Goal: Task Accomplishment & Management: Use online tool/utility

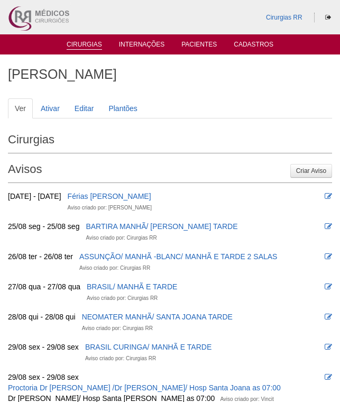
click at [81, 42] on link "Cirurgias" at bounding box center [84, 45] width 35 height 9
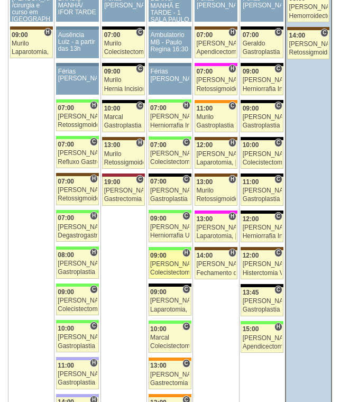
scroll to position [1744, 0]
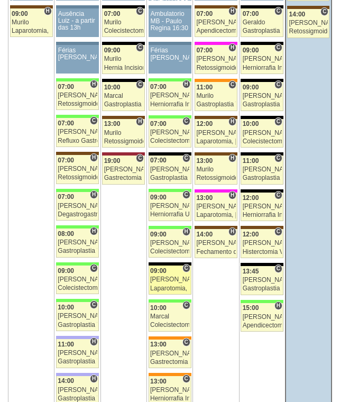
click at [167, 280] on div "Paulo Regina" at bounding box center [169, 279] width 39 height 7
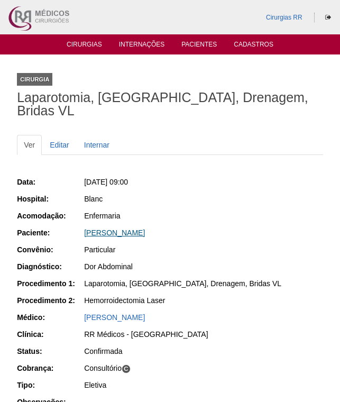
click at [122, 228] on link "Eliana Maria de Barros" at bounding box center [114, 232] width 61 height 8
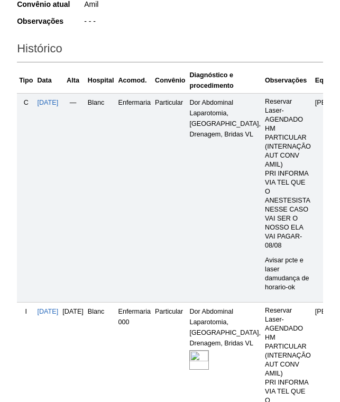
scroll to position [370, 0]
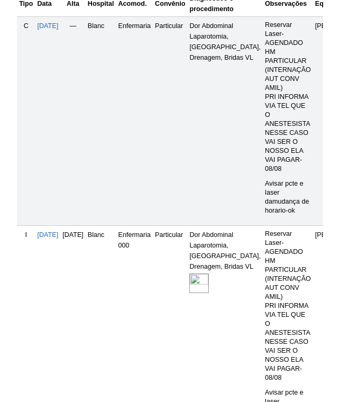
click at [209, 293] on img at bounding box center [199, 283] width 20 height 20
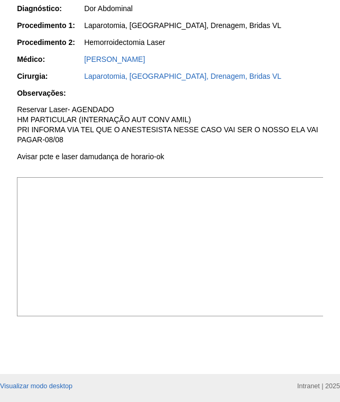
scroll to position [317, 0]
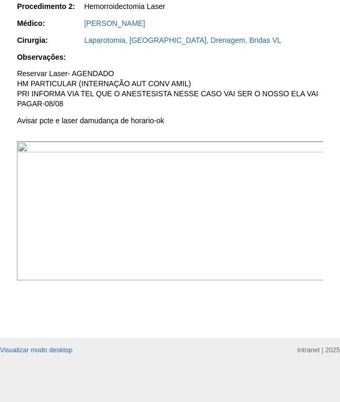
click at [202, 213] on img at bounding box center [170, 210] width 307 height 139
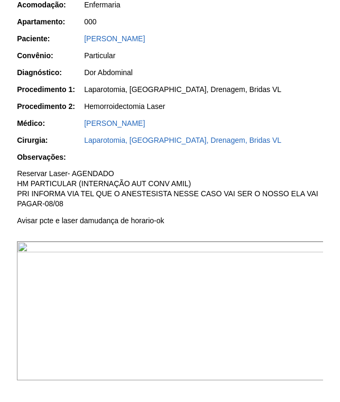
scroll to position [210, 0]
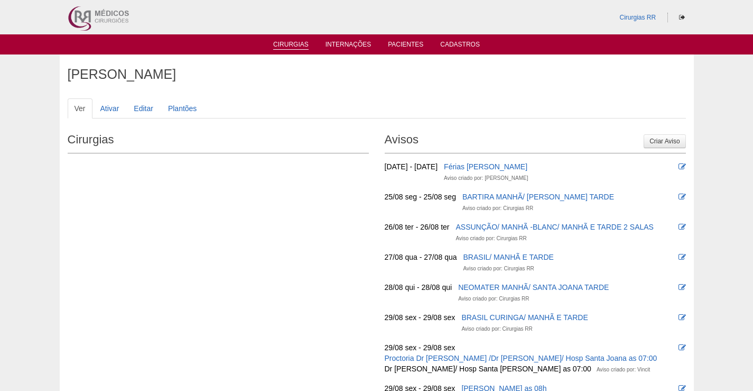
click at [284, 45] on link "Cirurgias" at bounding box center [290, 45] width 35 height 9
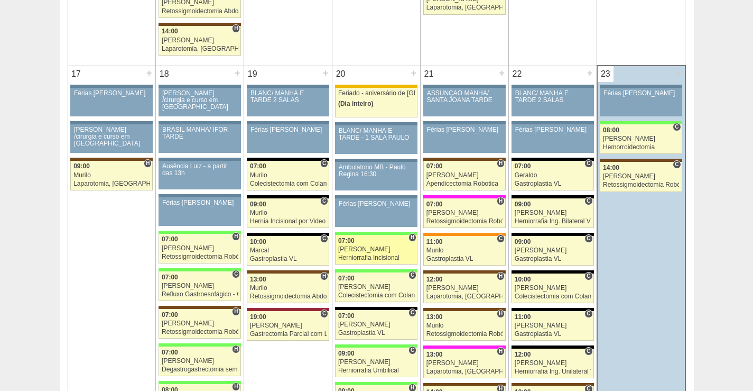
scroll to position [1744, 0]
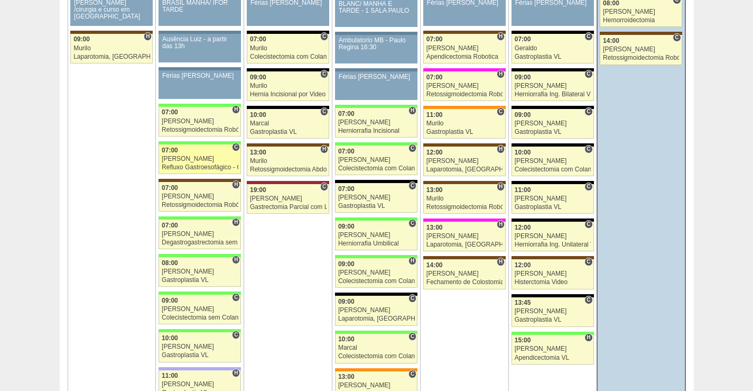
click at [207, 155] on div "[PERSON_NAME]" at bounding box center [200, 158] width 77 height 7
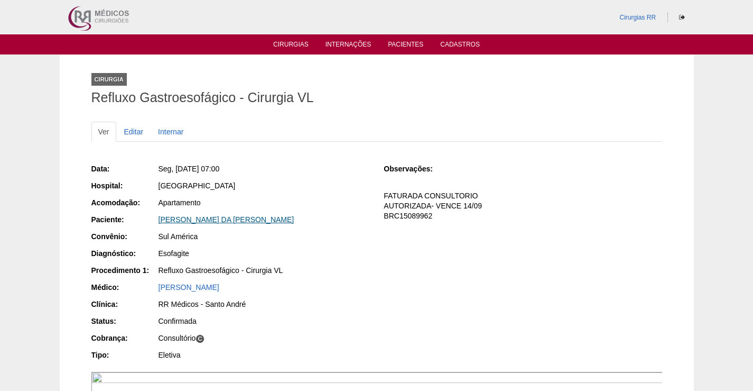
click at [208, 221] on link "[PERSON_NAME] DA [PERSON_NAME]" at bounding box center [227, 219] width 136 height 8
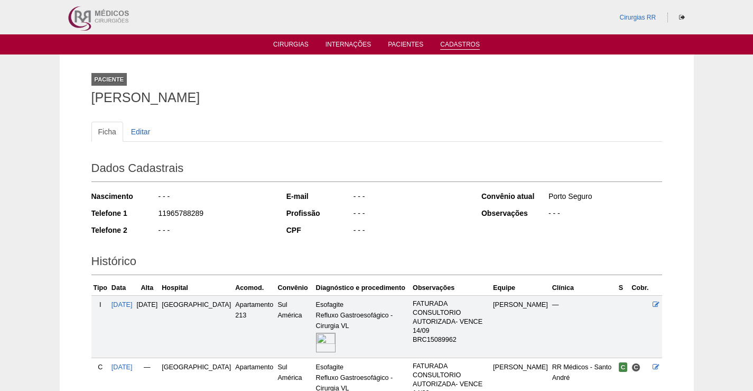
click at [453, 43] on link "Cadastros" at bounding box center [460, 45] width 40 height 9
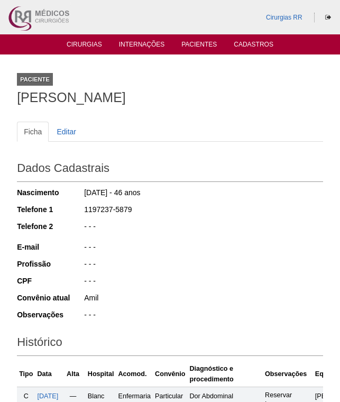
scroll to position [361, 0]
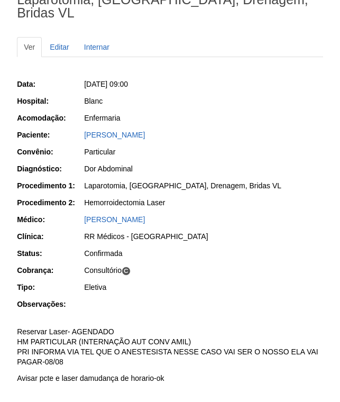
scroll to position [159, 0]
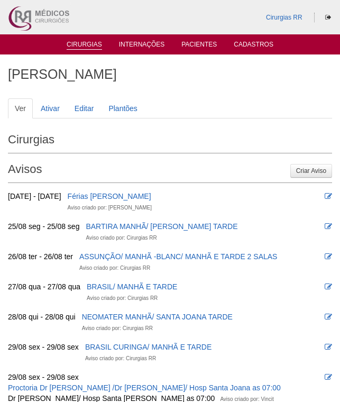
click at [86, 47] on link "Cirurgias" at bounding box center [84, 45] width 35 height 9
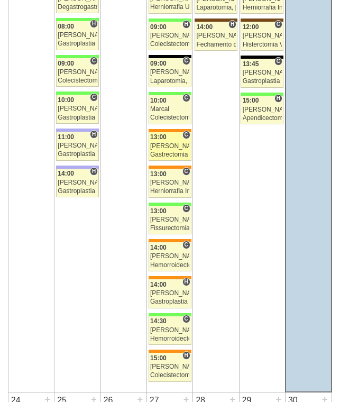
scroll to position [1955, 0]
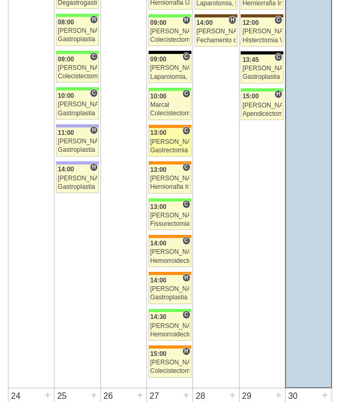
click at [174, 144] on div "[PERSON_NAME]" at bounding box center [169, 141] width 39 height 7
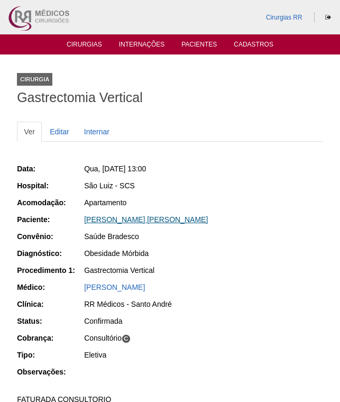
click at [125, 215] on link "MARCELO GARCIA DA SILVA" at bounding box center [146, 219] width 124 height 8
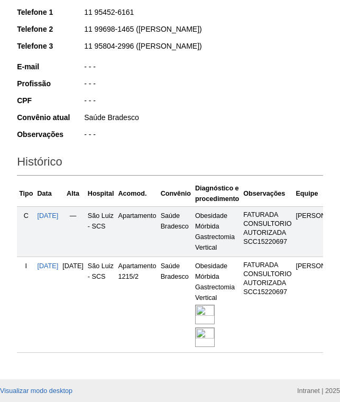
scroll to position [211, 0]
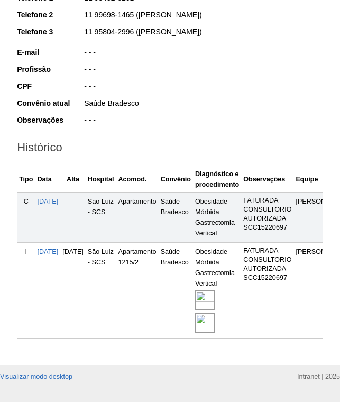
click at [215, 301] on img at bounding box center [205, 300] width 20 height 20
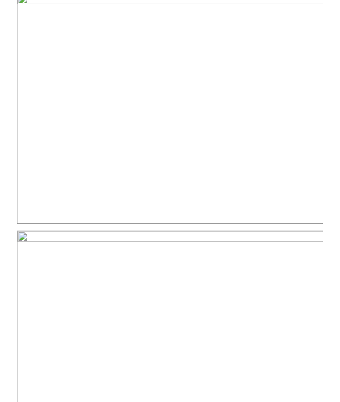
scroll to position [423, 0]
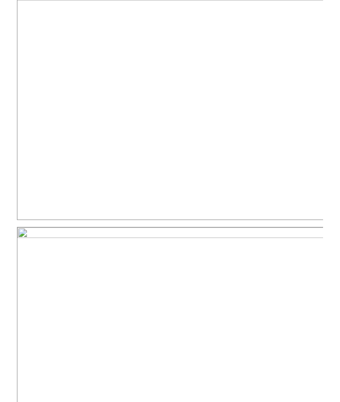
click at [259, 138] on img at bounding box center [170, 104] width 307 height 230
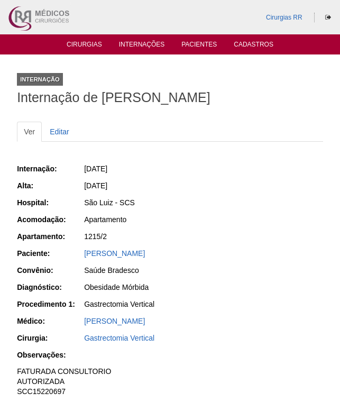
scroll to position [423, 0]
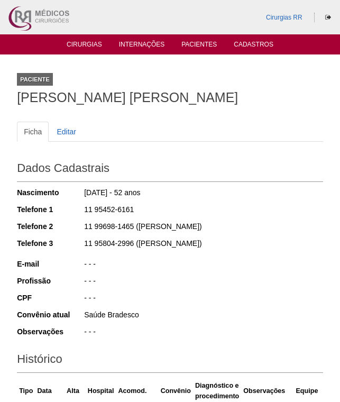
scroll to position [210, 0]
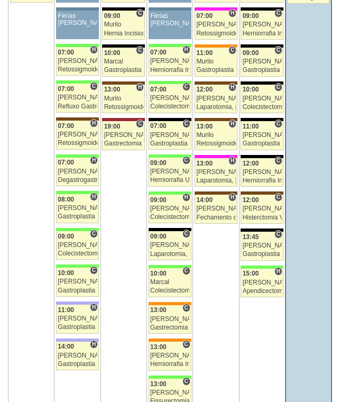
scroll to position [1797, 0]
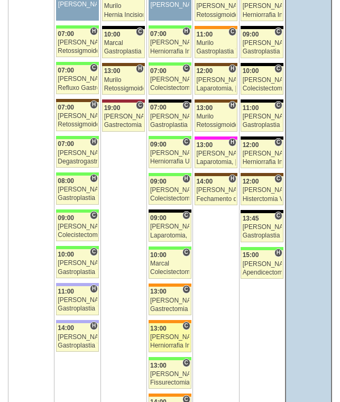
click at [171, 338] on div "[PERSON_NAME]" at bounding box center [169, 336] width 39 height 7
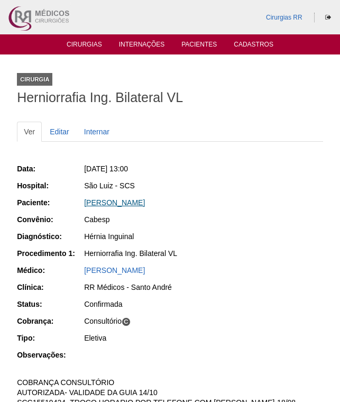
click at [138, 202] on link "[PERSON_NAME]" at bounding box center [114, 202] width 61 height 8
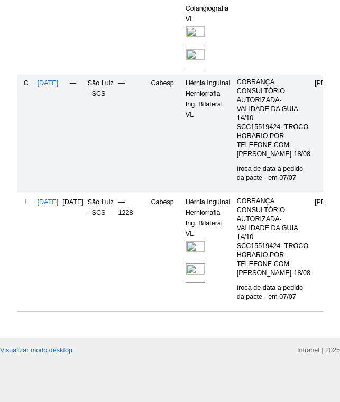
scroll to position [721, 0]
drag, startPoint x: 222, startPoint y: 191, endPoint x: 293, endPoint y: 198, distance: 71.1
click at [205, 240] on img at bounding box center [195, 250] width 20 height 20
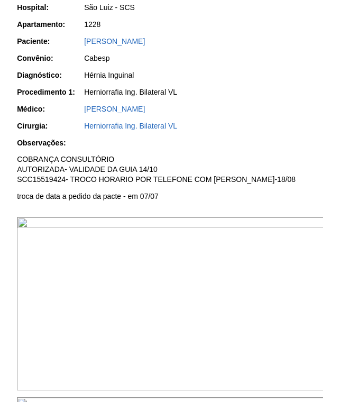
scroll to position [211, 0]
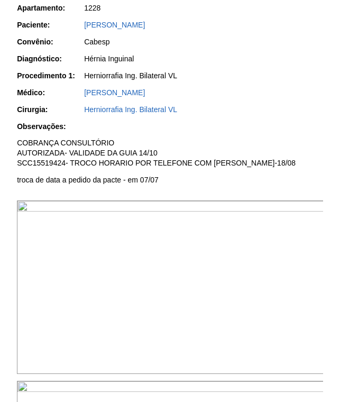
click at [209, 265] on img at bounding box center [170, 286] width 307 height 173
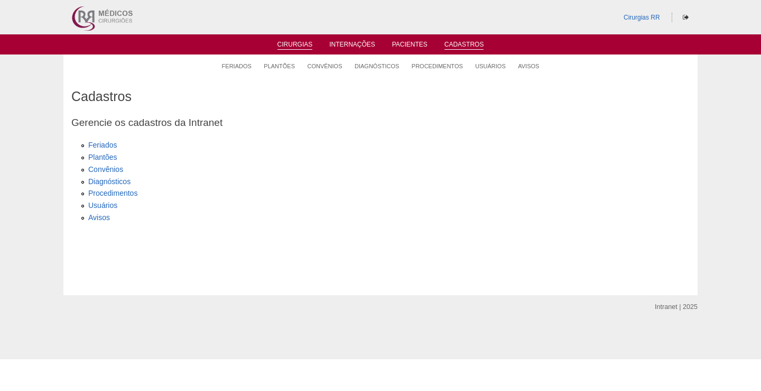
click at [301, 47] on link "Cirurgias" at bounding box center [294, 45] width 35 height 9
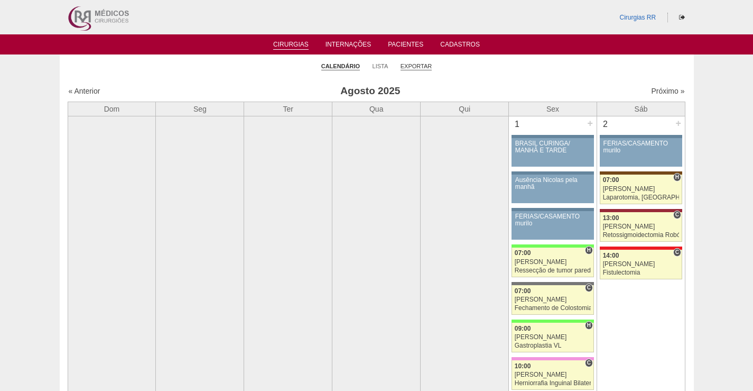
click at [418, 67] on link "Exportar" at bounding box center [417, 66] width 32 height 8
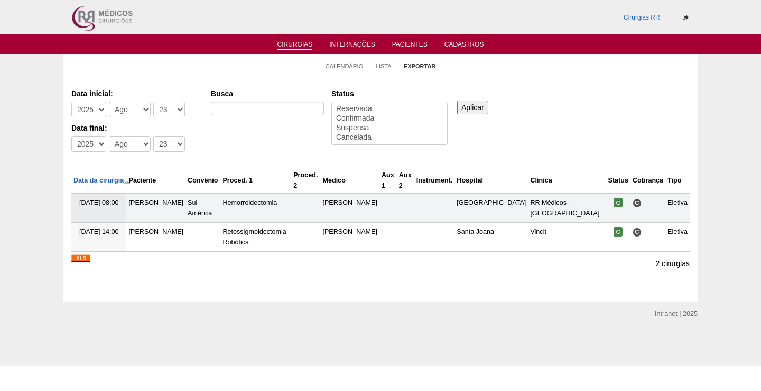
select select
click at [173, 108] on select "-Dia 1 2 3 4 5 6 7 8 9 10 11 12 13 14 15 16 17 18 19 20 21 22 23 24 25 26 27 28…" at bounding box center [169, 109] width 32 height 16
select select "21"
click at [153, 101] on select "-Dia 1 2 3 4 5 6 7 8 9 10 11 12 13 14 15 16 17 18 19 20 21 22 23 24 25 26 27 28…" at bounding box center [169, 109] width 32 height 16
click at [173, 138] on select "-Dia 1 2 3 4 5 6 7 8 9 10 11 12 13 14 15 16 17 18 19 20 21 22 23 24 25 26 27 28…" at bounding box center [169, 144] width 32 height 16
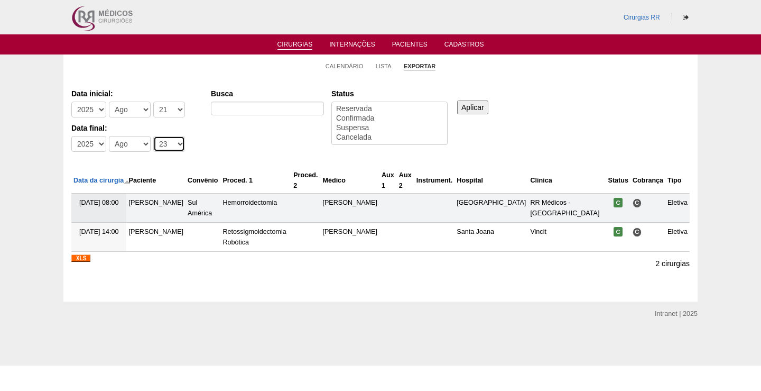
select select "21"
click at [153, 136] on select "-Dia 1 2 3 4 5 6 7 8 9 10 11 12 13 14 15 16 17 18 19 20 21 22 23 24 25 26 27 28…" at bounding box center [169, 144] width 32 height 16
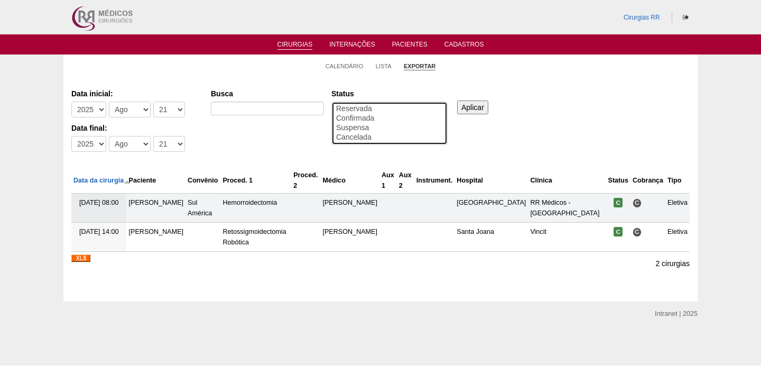
drag, startPoint x: 368, startPoint y: 117, endPoint x: 377, endPoint y: 117, distance: 9.0
select select "conf"
click at [370, 117] on option "Confirmada" at bounding box center [389, 119] width 109 height 10
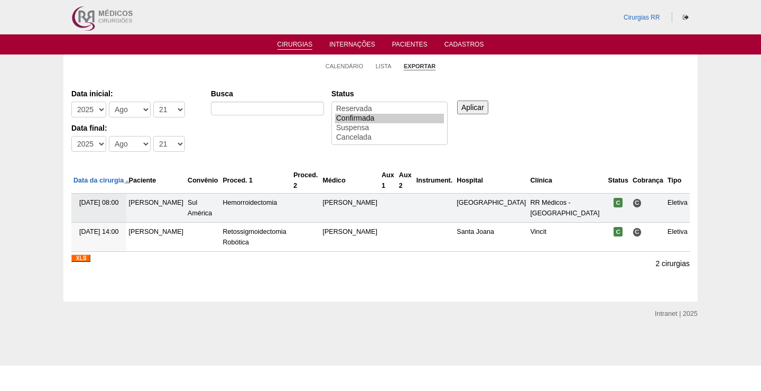
click at [475, 107] on input "Aplicar" at bounding box center [472, 107] width 31 height 14
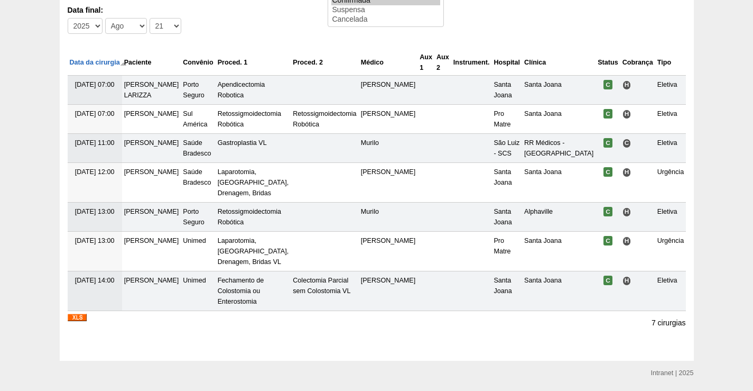
scroll to position [120, 0]
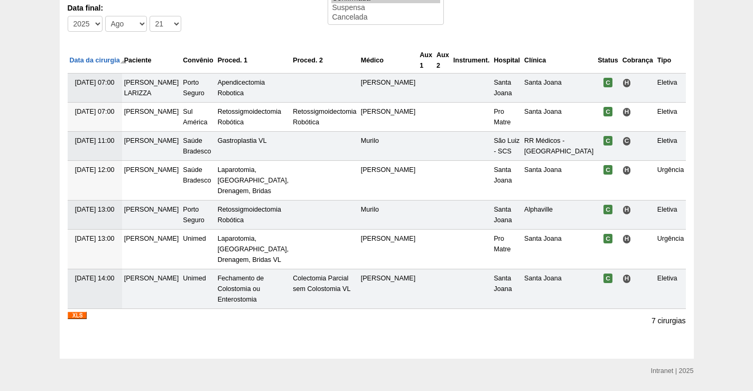
click at [74, 319] on img at bounding box center [77, 314] width 19 height 7
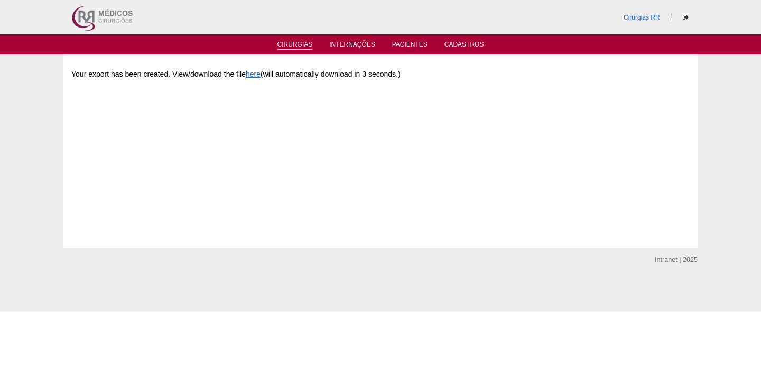
click at [304, 45] on link "Cirurgias" at bounding box center [294, 45] width 35 height 9
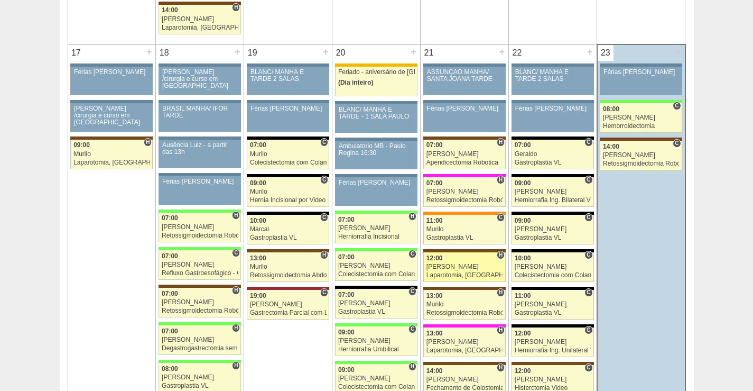
scroll to position [1691, 0]
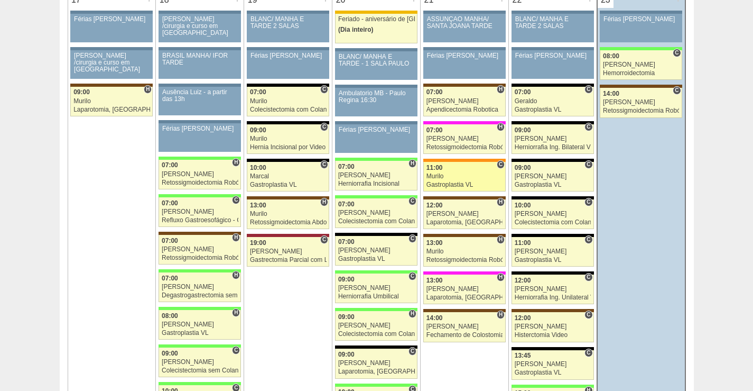
click at [467, 173] on div "Murilo" at bounding box center [464, 176] width 77 height 7
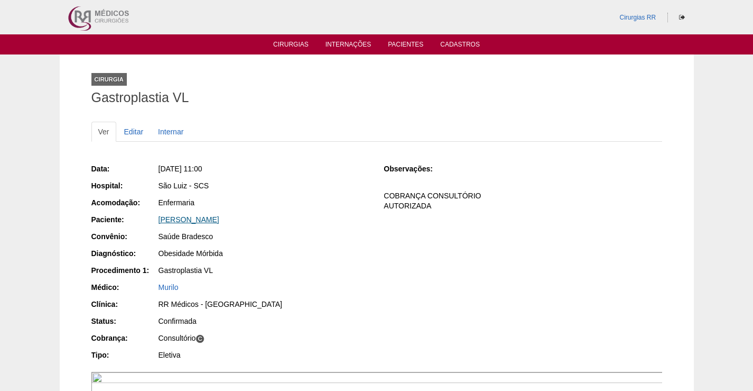
click at [219, 219] on link "PATRICIA APARECIDA FLAUSINO DEAN" at bounding box center [189, 219] width 61 height 8
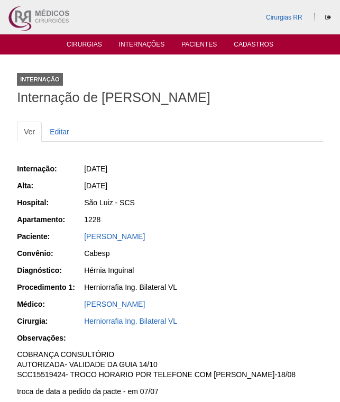
scroll to position [211, 0]
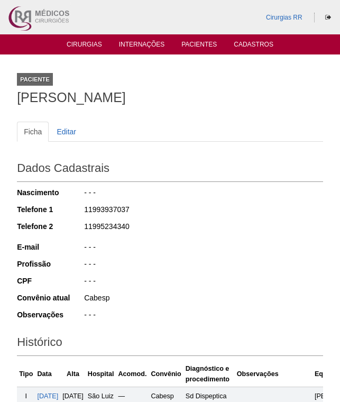
scroll to position [720, 0]
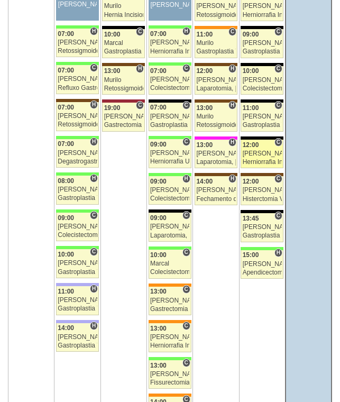
scroll to position [1691, 0]
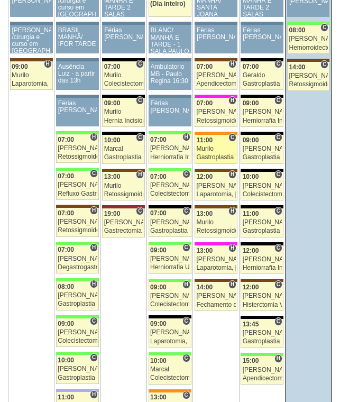
click at [220, 151] on div "Murilo" at bounding box center [215, 148] width 39 height 7
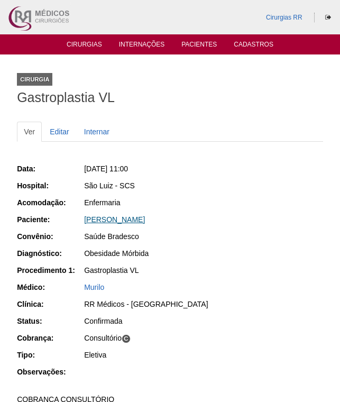
click at [145, 216] on link "PATRICIA APARECIDA FLAUSINO DEAN" at bounding box center [114, 219] width 61 height 8
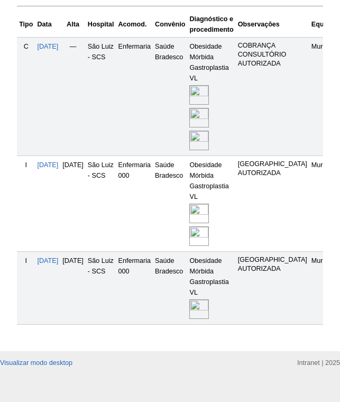
scroll to position [370, 0]
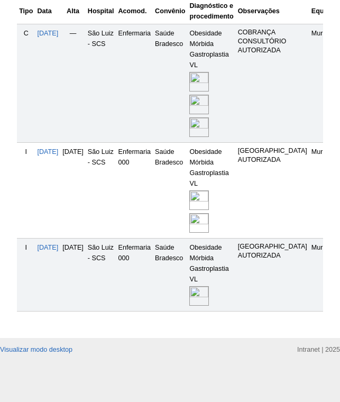
click at [209, 289] on img at bounding box center [199, 296] width 20 height 20
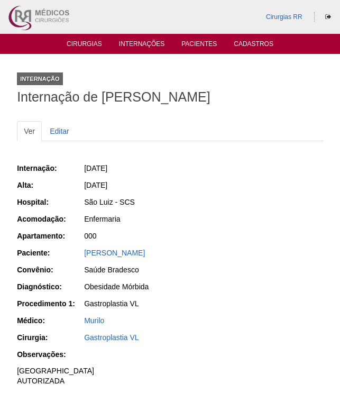
scroll to position [274, 0]
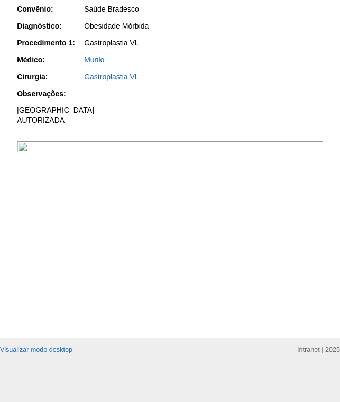
click at [270, 253] on img at bounding box center [170, 210] width 307 height 139
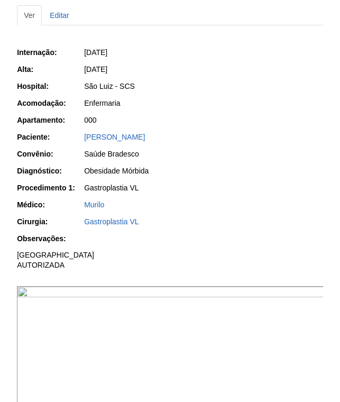
scroll to position [116, 0]
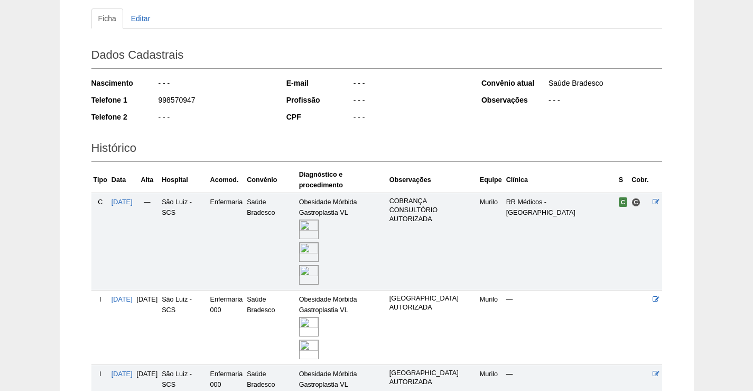
scroll to position [229, 0]
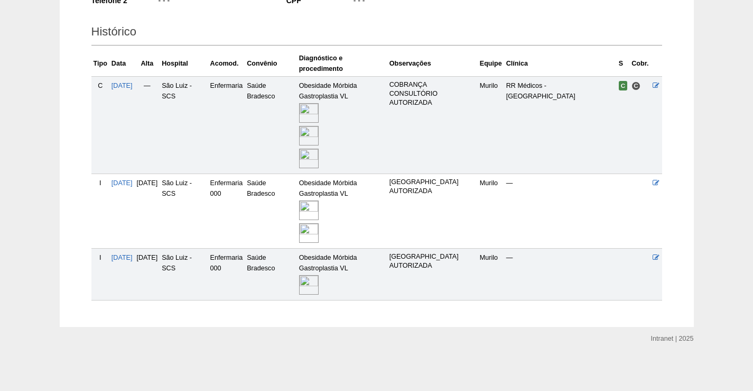
click at [319, 204] on img at bounding box center [309, 210] width 20 height 20
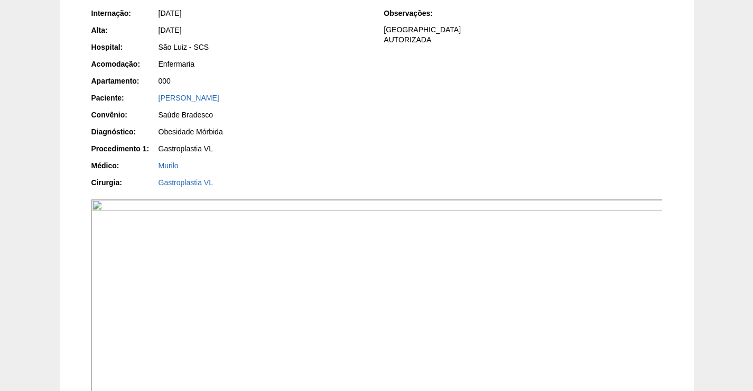
scroll to position [264, 0]
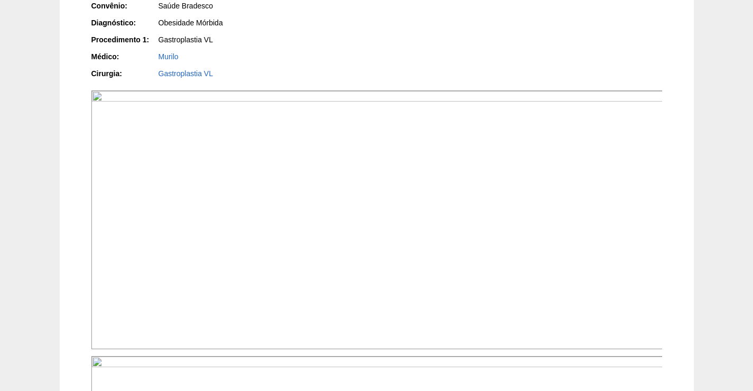
click at [538, 231] on img at bounding box center [377, 219] width 572 height 258
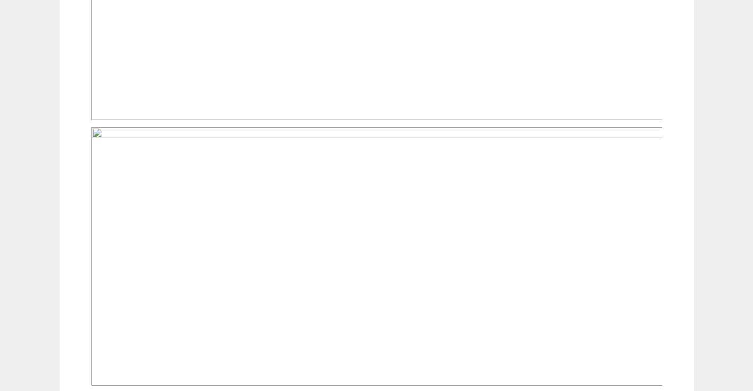
scroll to position [442, 0]
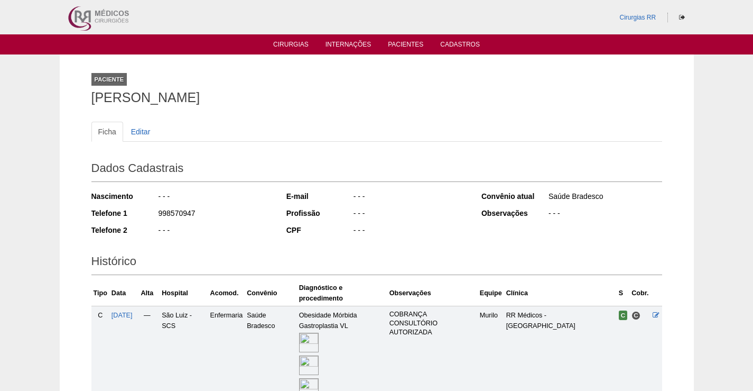
scroll to position [228, 0]
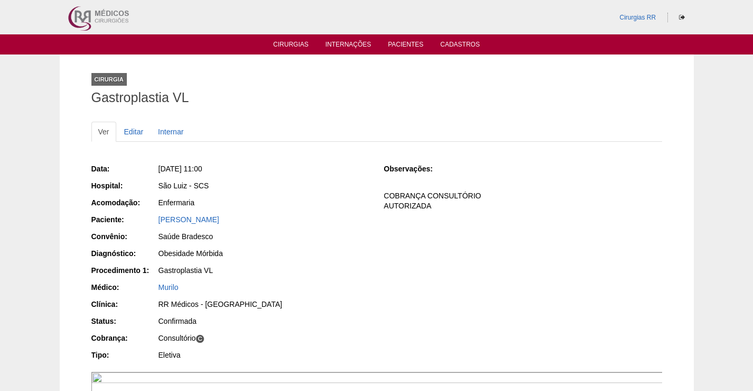
drag, startPoint x: 338, startPoint y: 223, endPoint x: 133, endPoint y: 221, distance: 205.0
click at [133, 221] on div "Paciente: PATRICIA APARECIDA FLAUSINO DEAN" at bounding box center [230, 220] width 278 height 13
copy div "Paciente: PATRICIA APARECIDA FLAUSINO DEAN"
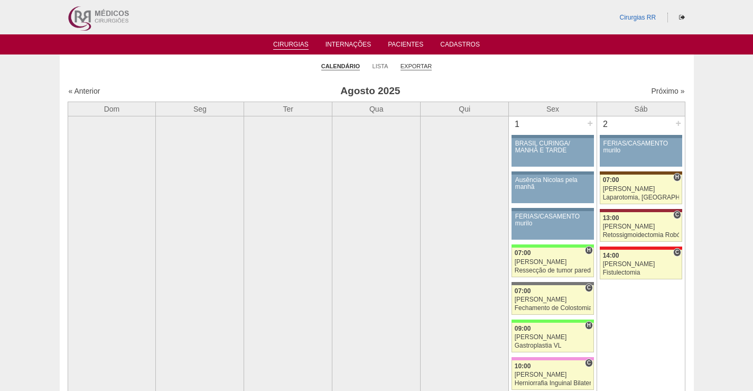
click at [420, 65] on link "Exportar" at bounding box center [417, 66] width 32 height 8
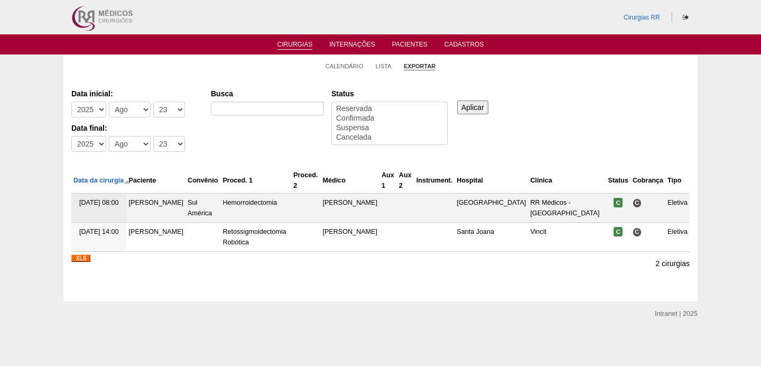
select select
click at [171, 108] on select "-Dia 1 2 3 4 5 6 7 8 9 10 11 12 13 14 15 16 17 18 19 20 21 22 23 24 25 26 27 28…" at bounding box center [169, 109] width 32 height 16
select select "22"
click at [153, 101] on select "-Dia 1 2 3 4 5 6 7 8 9 10 11 12 13 14 15 16 17 18 19 20 21 22 23 24 25 26 27 28…" at bounding box center [169, 109] width 32 height 16
click at [173, 142] on select "-Dia 1 2 3 4 5 6 7 8 9 10 11 12 13 14 15 16 17 18 19 20 21 22 23 24 25 26 27 28…" at bounding box center [169, 144] width 32 height 16
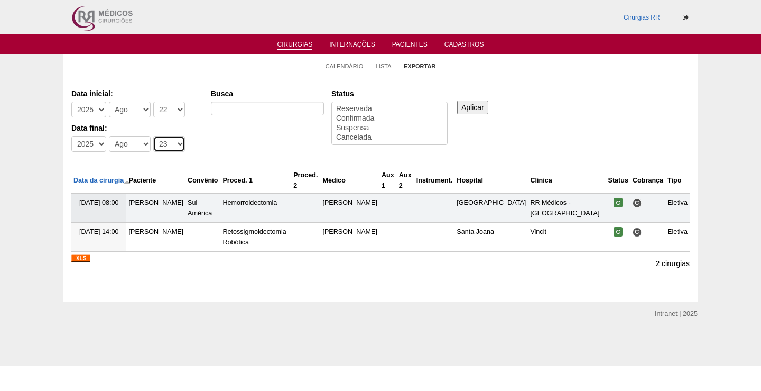
select select "22"
click at [153, 136] on select "-Dia 1 2 3 4 5 6 7 8 9 10 11 12 13 14 15 16 17 18 19 20 21 22 23 24 25 26 27 28…" at bounding box center [169, 144] width 32 height 16
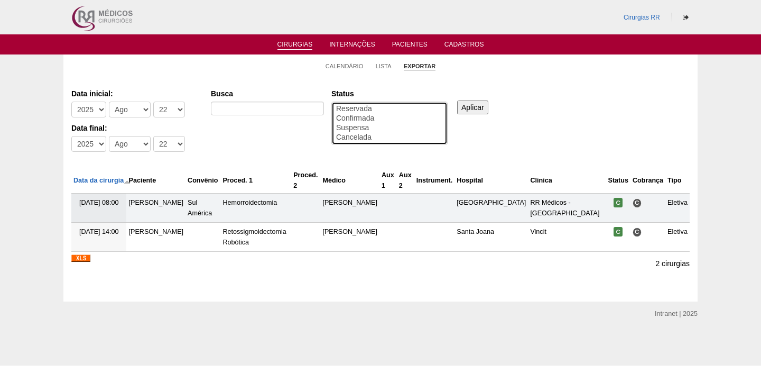
select select "conf"
click at [349, 117] on option "Confirmada" at bounding box center [389, 119] width 109 height 10
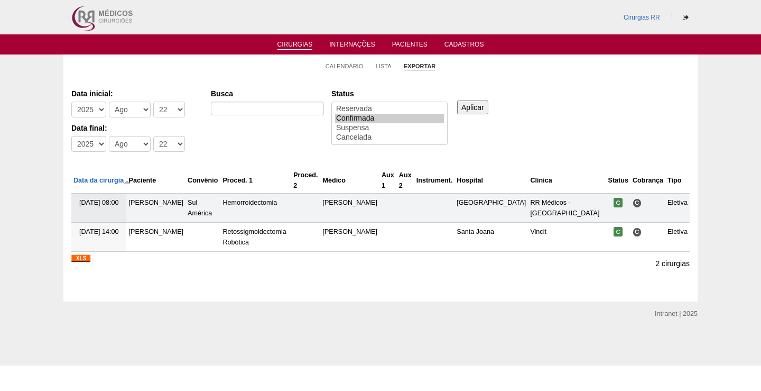
click at [468, 104] on input "Aplicar" at bounding box center [472, 107] width 31 height 14
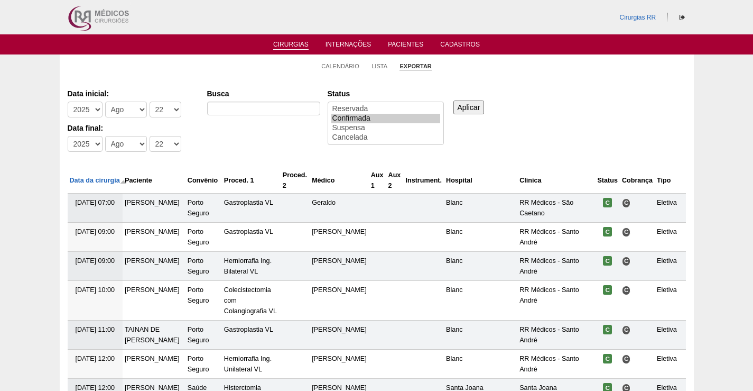
click at [472, 106] on input "Aplicar" at bounding box center [468, 107] width 31 height 14
click at [478, 106] on input "Aplicar" at bounding box center [468, 107] width 31 height 14
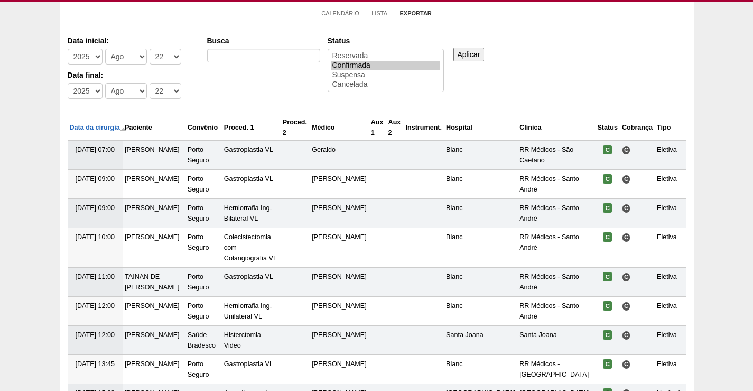
scroll to position [168, 0]
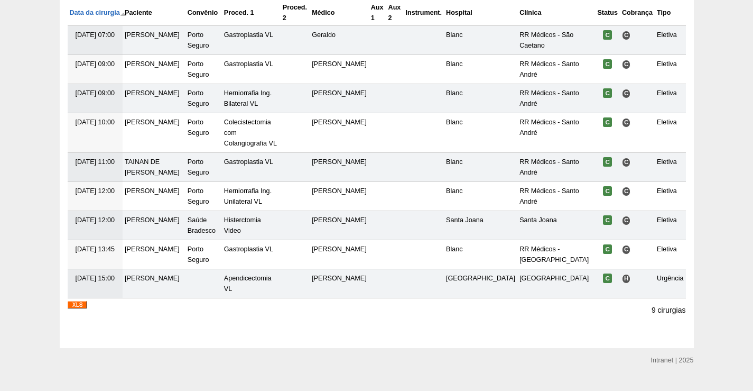
click at [81, 301] on img at bounding box center [77, 304] width 19 height 7
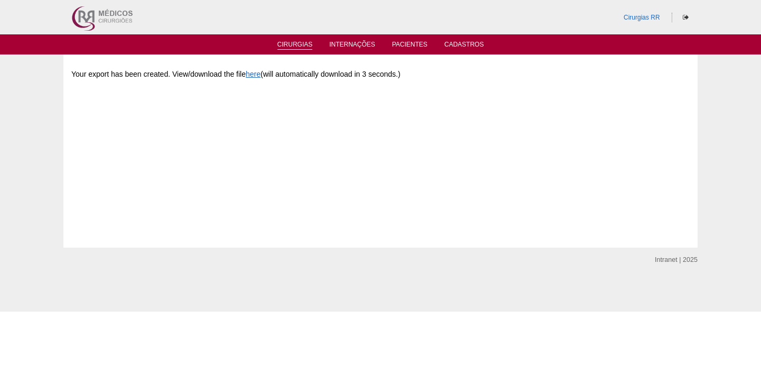
click at [298, 44] on link "Cirurgias" at bounding box center [294, 45] width 35 height 9
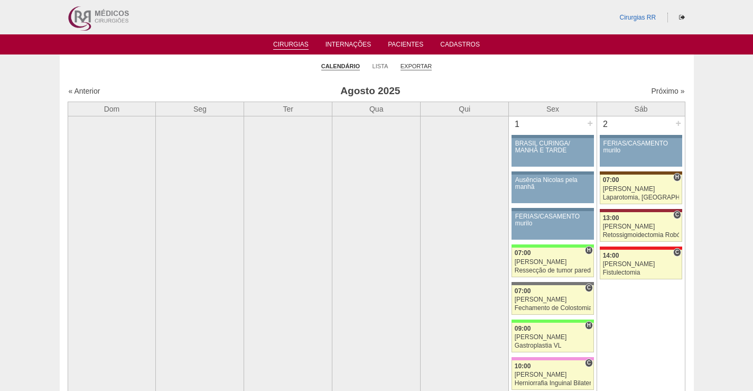
click at [420, 67] on link "Exportar" at bounding box center [417, 66] width 32 height 8
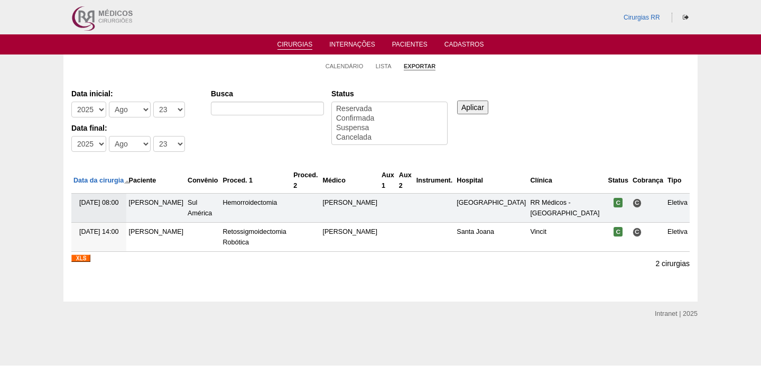
select select
click at [172, 106] on select "-Dia 1 2 3 4 5 6 7 8 9 10 11 12 13 14 15 16 17 18 19 20 21 22 23 24 25 26 27 28…" at bounding box center [169, 109] width 32 height 16
select select "22"
click at [153, 101] on select "-Dia 1 2 3 4 5 6 7 8 9 10 11 12 13 14 15 16 17 18 19 20 21 22 23 24 25 26 27 28…" at bounding box center [169, 109] width 32 height 16
click at [175, 144] on select "-Dia 1 2 3 4 5 6 7 8 9 10 11 12 13 14 15 16 17 18 19 20 21 22 23 24 25 26 27 28…" at bounding box center [169, 144] width 32 height 16
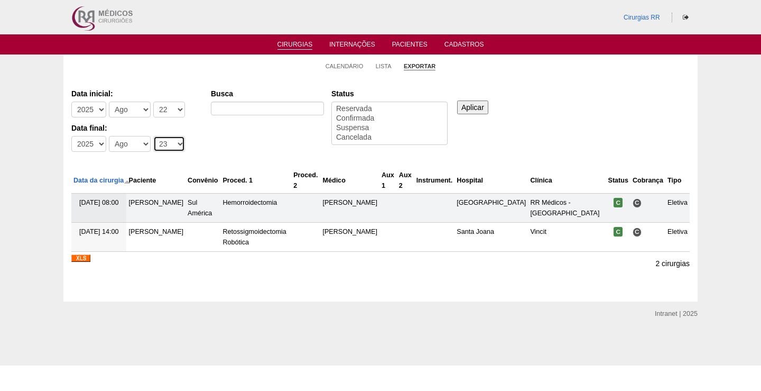
select select "22"
click at [153, 136] on select "-Dia 1 2 3 4 5 6 7 8 9 10 11 12 13 14 15 16 17 18 19 20 21 22 23 24 25 26 27 28…" at bounding box center [169, 144] width 32 height 16
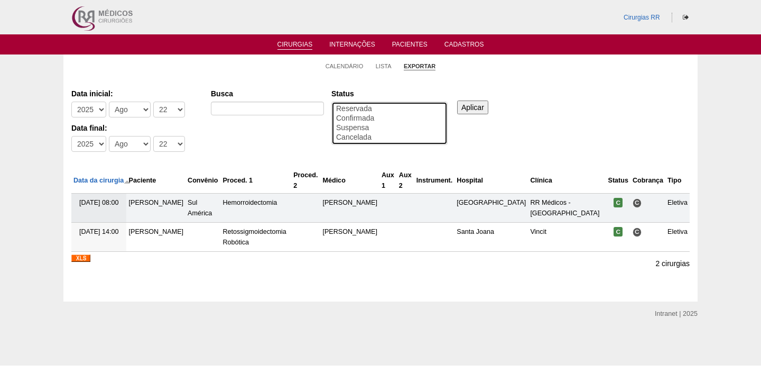
select select "conf"
click at [345, 118] on option "Confirmada" at bounding box center [389, 119] width 109 height 10
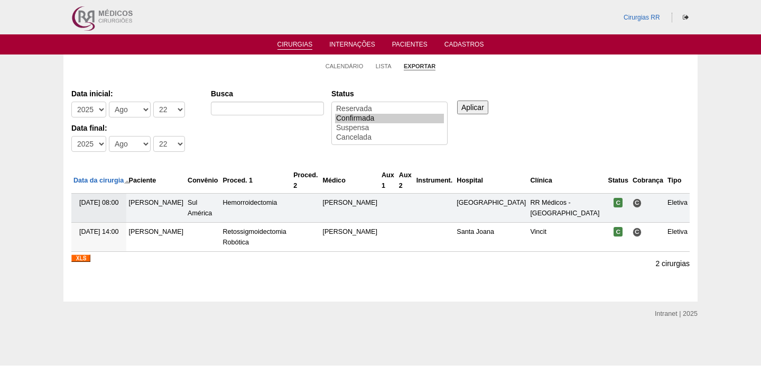
click at [484, 110] on input "Aplicar" at bounding box center [472, 107] width 31 height 14
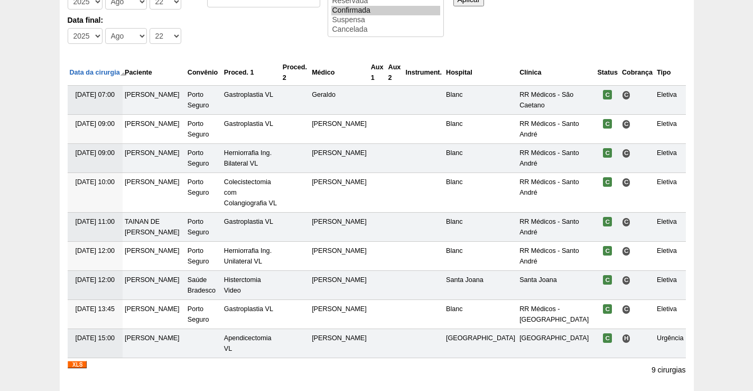
scroll to position [168, 0]
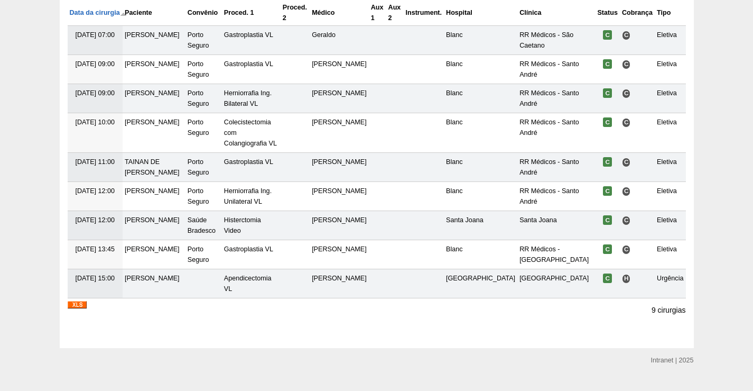
click at [82, 301] on img at bounding box center [77, 304] width 19 height 7
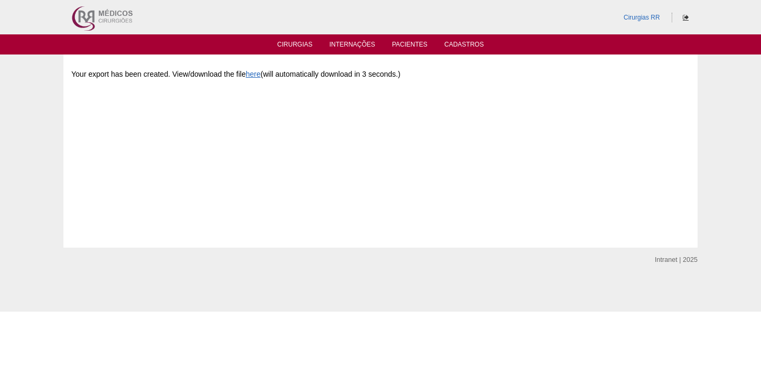
click at [688, 14] on icon at bounding box center [686, 17] width 6 height 6
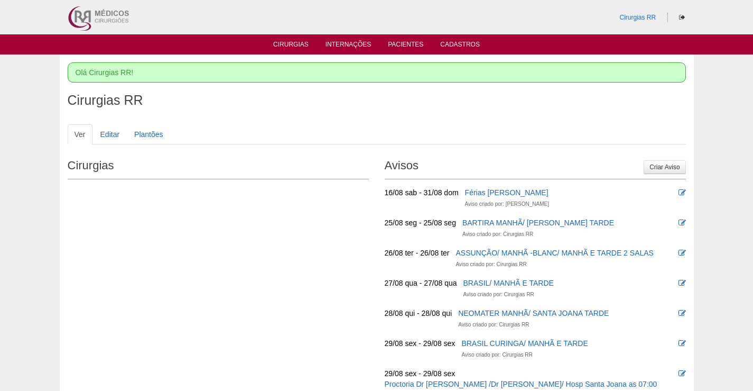
click at [718, 17] on div "Cirurgias RR" at bounding box center [376, 17] width 753 height 34
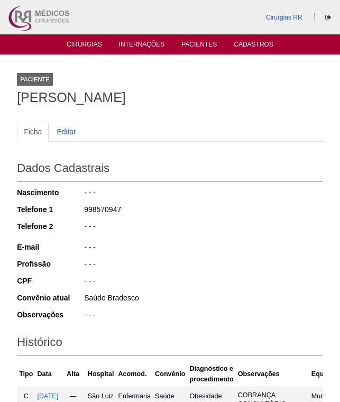
scroll to position [361, 0]
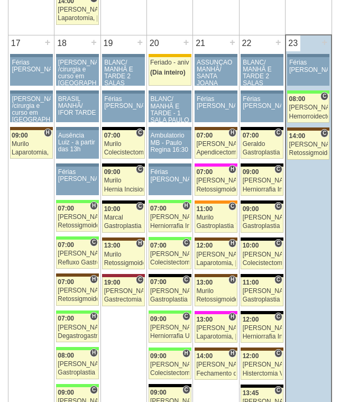
scroll to position [1639, 0]
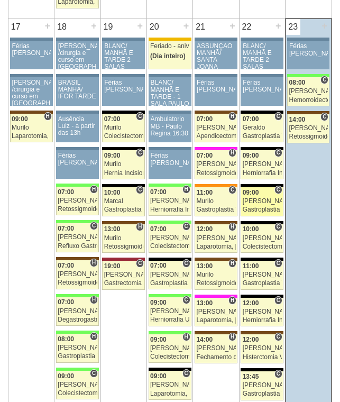
click at [251, 205] on link "88222 Felipe Rossi C 09:00 Felipe Rossi Gastroplastia VL Hospital Blanc RR Médi…" at bounding box center [261, 201] width 43 height 29
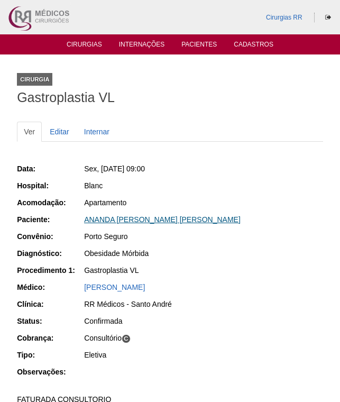
click at [129, 218] on link "ANANDA [PERSON_NAME] [PERSON_NAME]" at bounding box center [162, 219] width 156 height 8
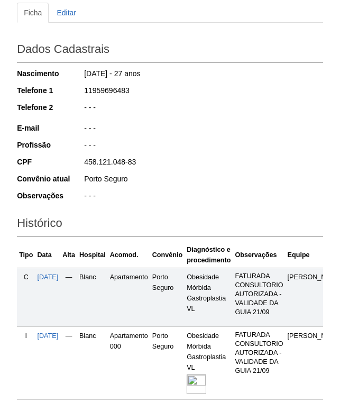
scroll to position [215, 0]
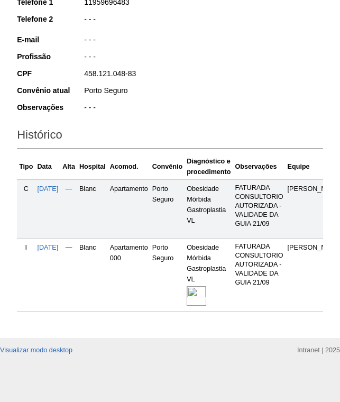
click at [206, 286] on img at bounding box center [197, 296] width 20 height 20
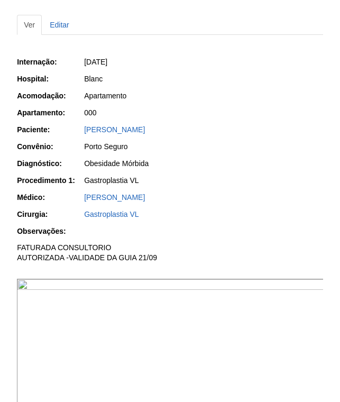
scroll to position [211, 0]
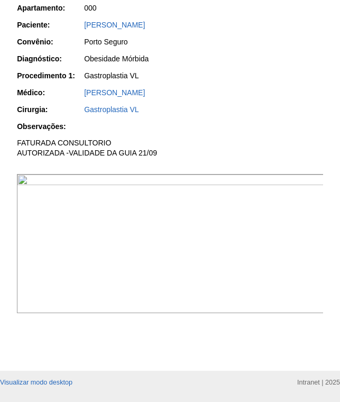
click at [250, 280] on img at bounding box center [170, 243] width 307 height 139
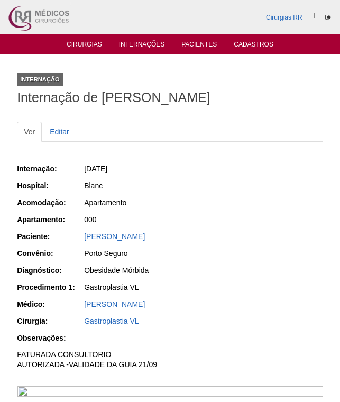
scroll to position [210, 0]
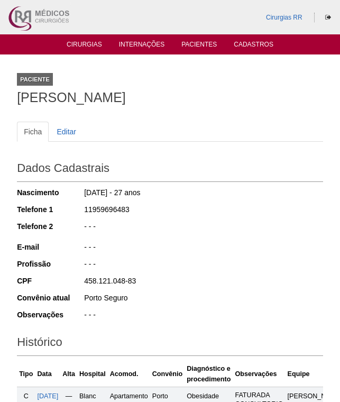
scroll to position [215, 0]
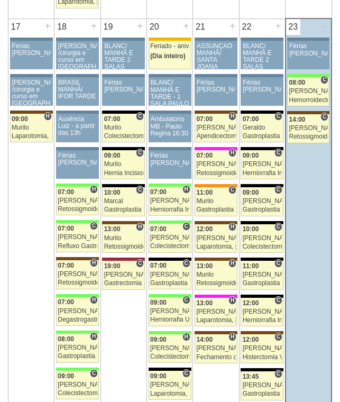
scroll to position [1639, 0]
click at [263, 271] on div "[PERSON_NAME]" at bounding box center [262, 274] width 39 height 7
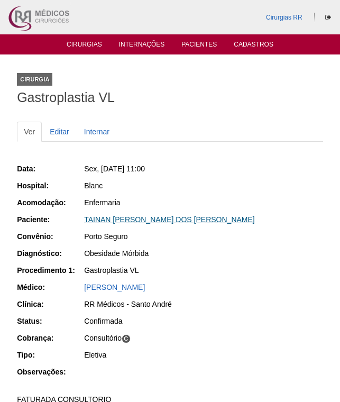
click at [189, 217] on link "TAINAN DE [PERSON_NAME]" at bounding box center [169, 219] width 171 height 8
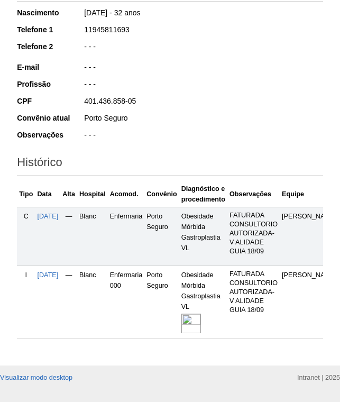
scroll to position [211, 0]
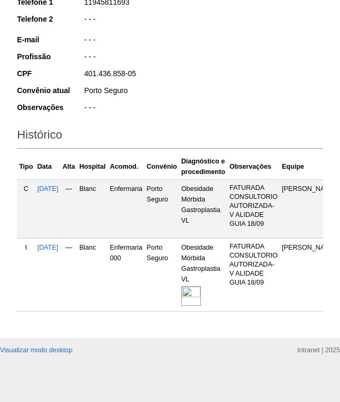
click at [201, 291] on img at bounding box center [191, 296] width 20 height 20
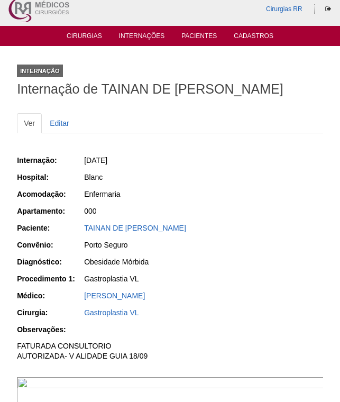
scroll to position [211, 0]
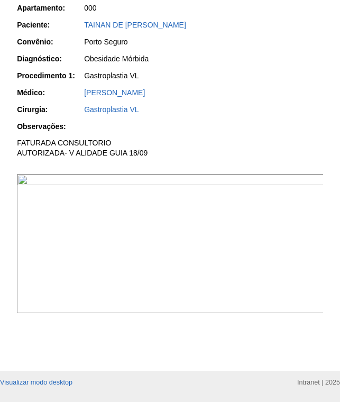
click at [256, 286] on img at bounding box center [170, 243] width 307 height 139
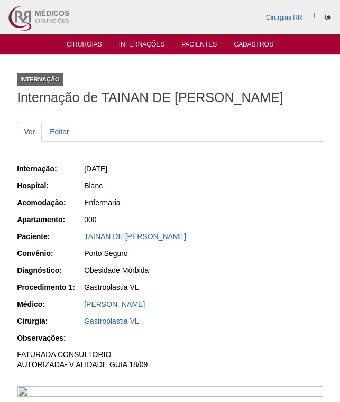
scroll to position [210, 0]
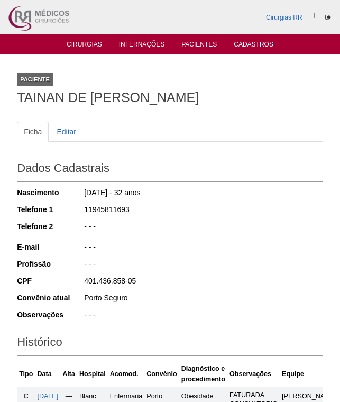
scroll to position [210, 0]
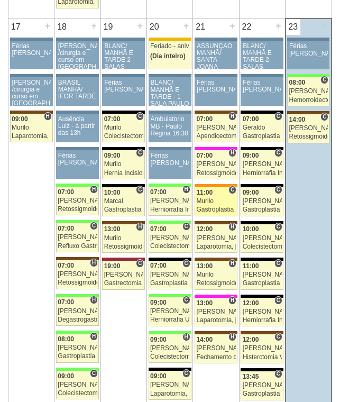
scroll to position [1639, 0]
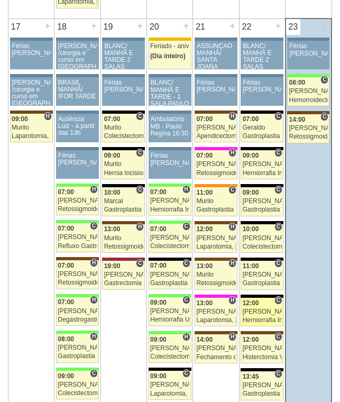
click at [256, 309] on div "[PERSON_NAME]" at bounding box center [262, 311] width 39 height 7
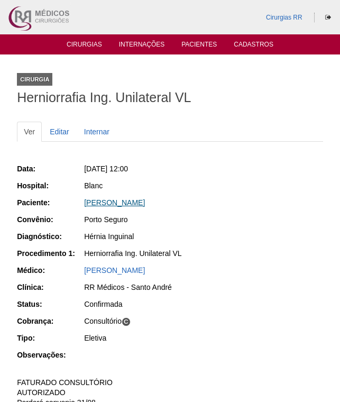
click at [141, 201] on link "[PERSON_NAME]" at bounding box center [114, 202] width 61 height 8
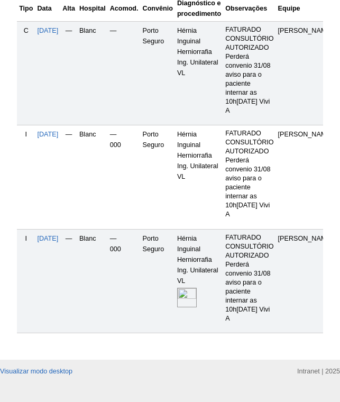
scroll to position [368, 0]
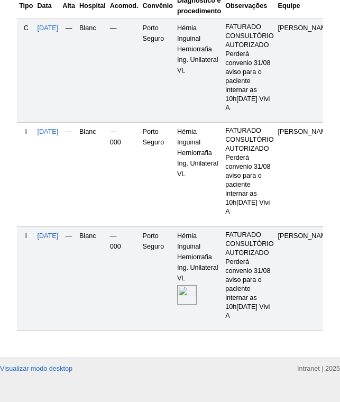
click at [197, 285] on img at bounding box center [187, 295] width 20 height 20
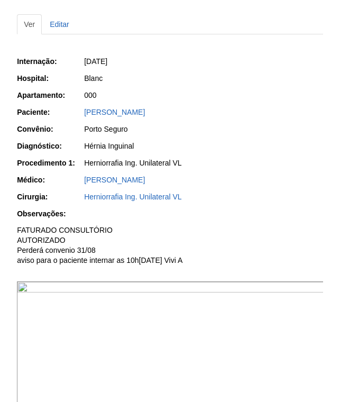
scroll to position [211, 0]
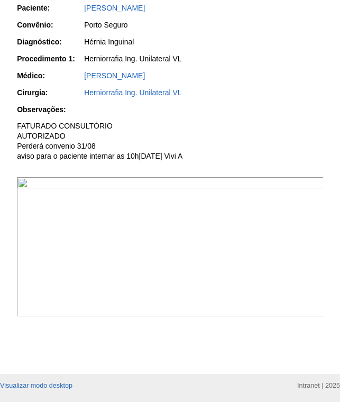
click at [271, 273] on img at bounding box center [170, 246] width 307 height 139
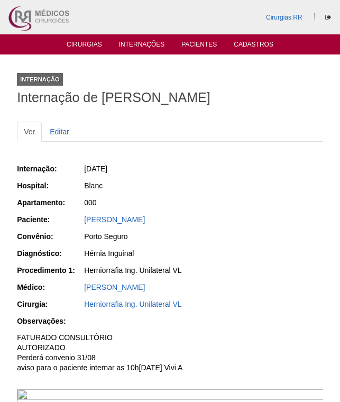
scroll to position [211, 0]
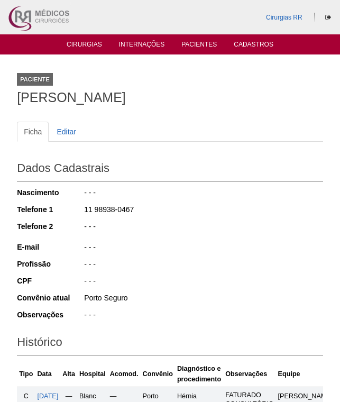
scroll to position [359, 0]
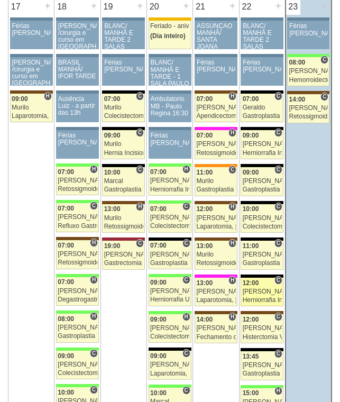
scroll to position [1692, 0]
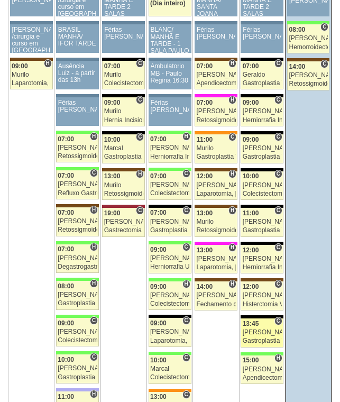
click at [265, 330] on div "[PERSON_NAME]" at bounding box center [262, 332] width 39 height 7
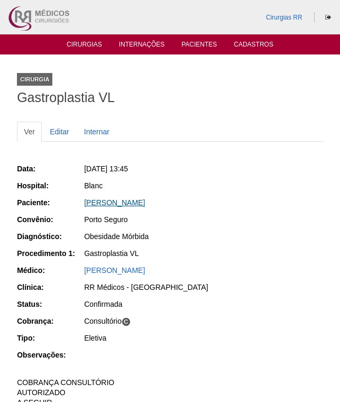
click at [124, 205] on link "Amanda Alves Felinto" at bounding box center [114, 202] width 61 height 8
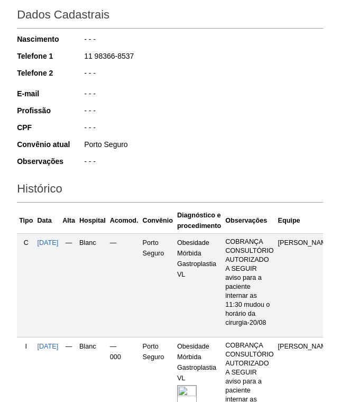
scroll to position [291, 0]
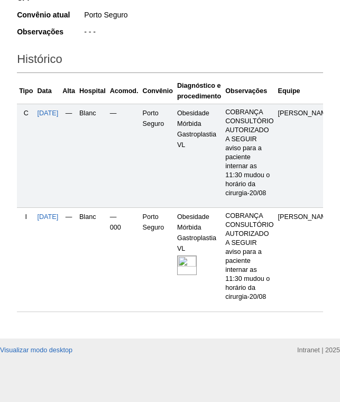
click at [197, 259] on img at bounding box center [187, 265] width 20 height 20
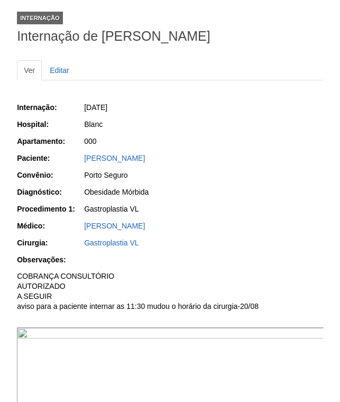
scroll to position [159, 0]
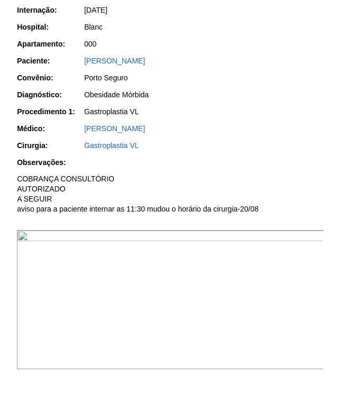
click at [200, 292] on img at bounding box center [170, 299] width 307 height 139
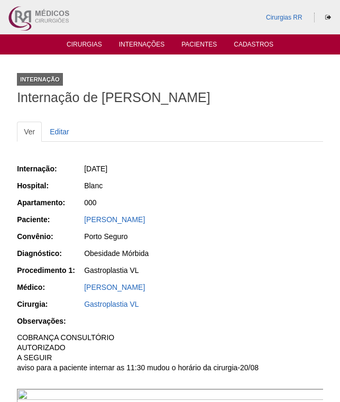
scroll to position [159, 0]
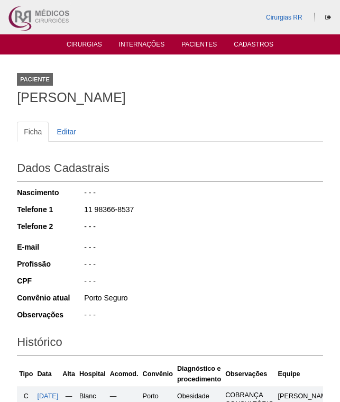
scroll to position [291, 0]
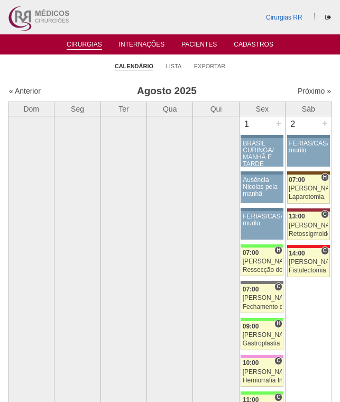
scroll to position [1692, 0]
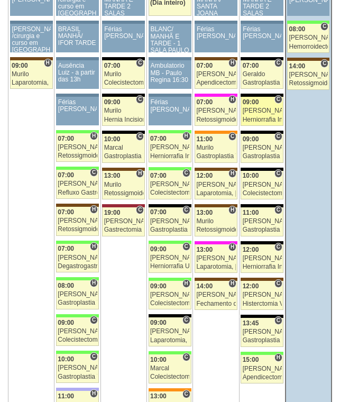
click at [257, 107] on link "87813 Nathan C 09:00 Nathan Herniorrafia Ing. Bilateral VL Hospital Blanc RR Mé…" at bounding box center [261, 111] width 43 height 29
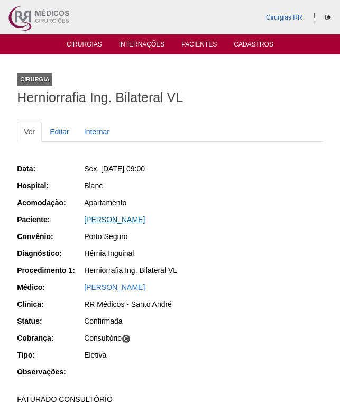
click at [145, 218] on link "[PERSON_NAME]" at bounding box center [114, 219] width 61 height 8
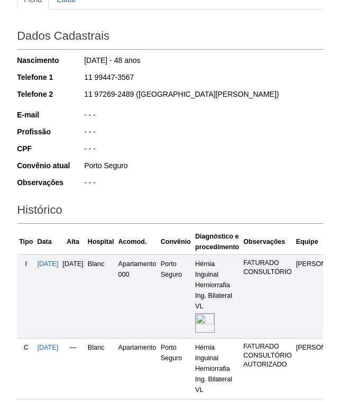
scroll to position [211, 0]
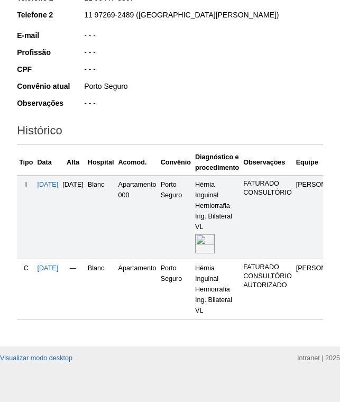
click at [215, 247] on img at bounding box center [205, 244] width 20 height 20
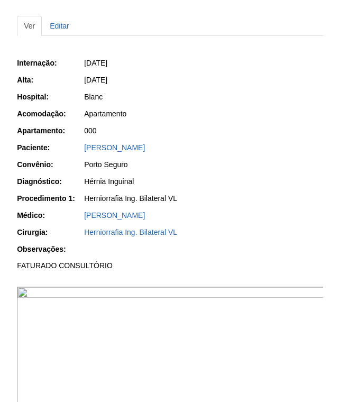
scroll to position [211, 0]
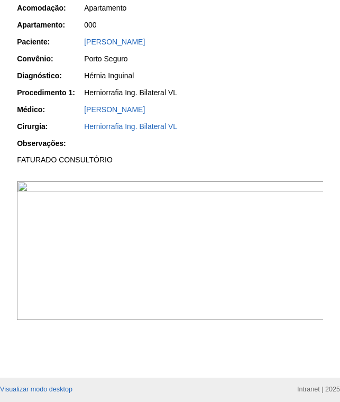
click at [268, 272] on img at bounding box center [170, 250] width 307 height 139
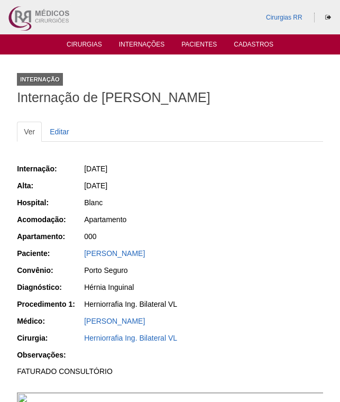
scroll to position [210, 0]
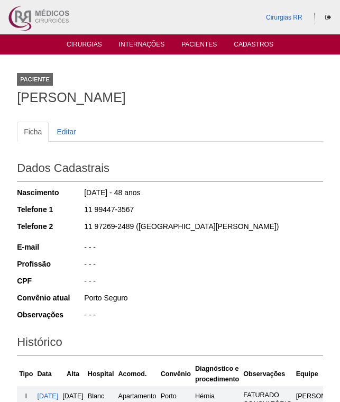
scroll to position [210, 0]
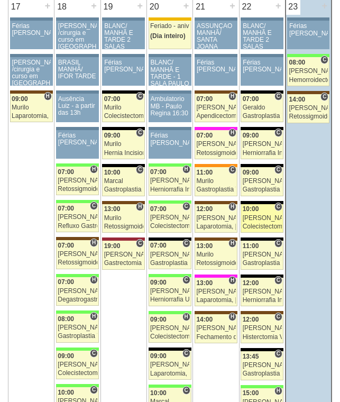
scroll to position [1640, 0]
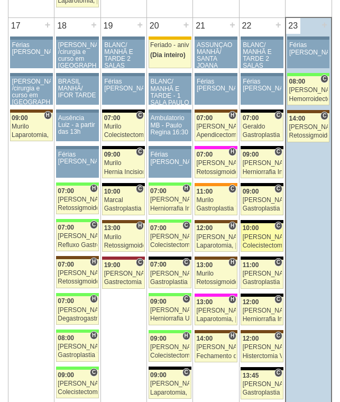
click at [266, 234] on div "Nathan" at bounding box center [262, 237] width 39 height 7
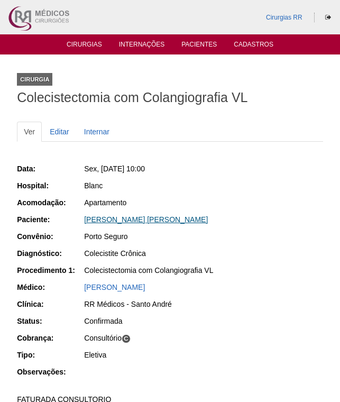
click at [153, 222] on link "MILENA XAVIER ALVES ROSA" at bounding box center [146, 219] width 124 height 8
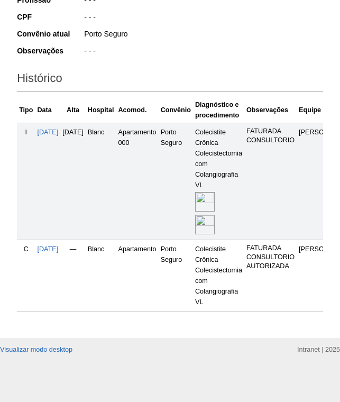
scroll to position [272, 0]
click at [215, 215] on img at bounding box center [205, 225] width 20 height 20
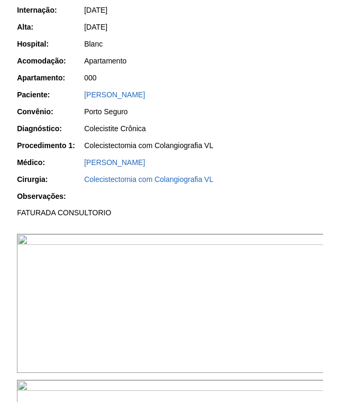
scroll to position [370, 0]
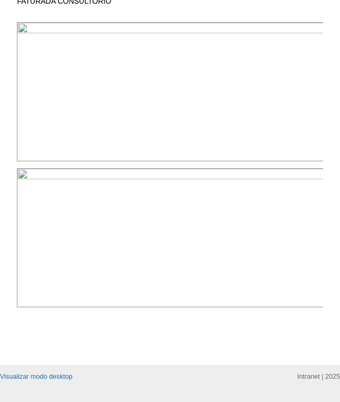
drag, startPoint x: 211, startPoint y: 231, endPoint x: 220, endPoint y: 231, distance: 9.0
click at [211, 231] on img at bounding box center [170, 237] width 307 height 139
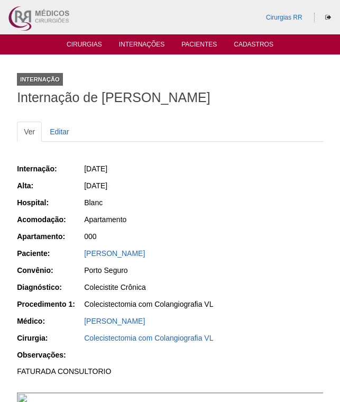
scroll to position [369, 0]
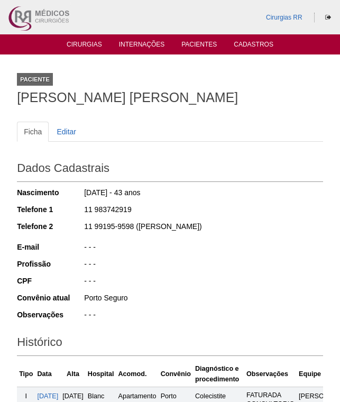
scroll to position [272, 0]
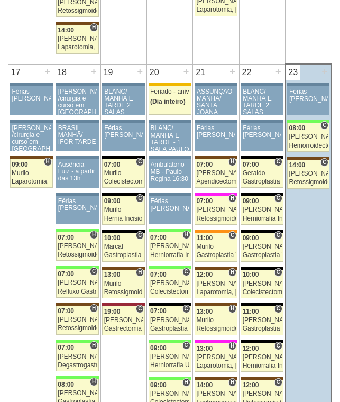
scroll to position [1587, 0]
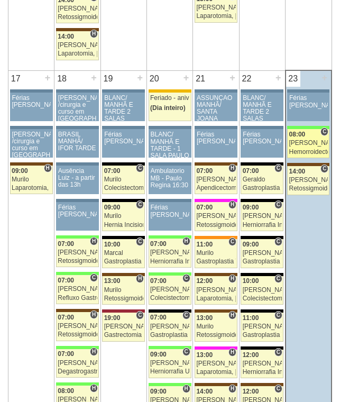
click at [308, 144] on div "[PERSON_NAME]" at bounding box center [308, 143] width 39 height 7
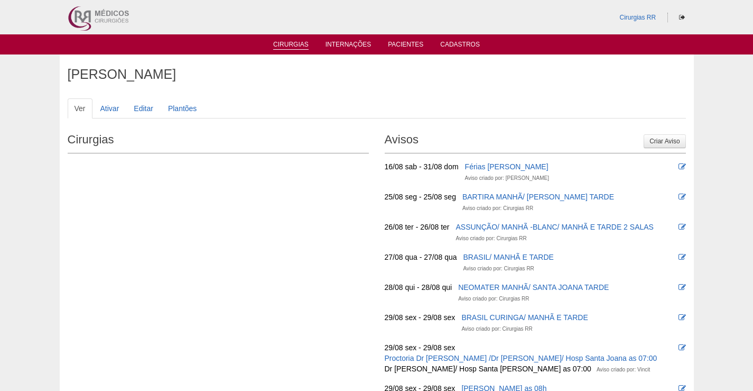
click at [292, 42] on link "Cirurgias" at bounding box center [290, 45] width 35 height 9
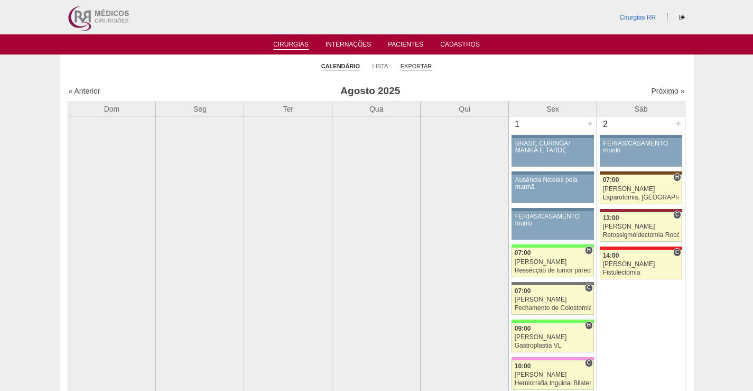
click at [419, 65] on link "Exportar" at bounding box center [417, 66] width 32 height 8
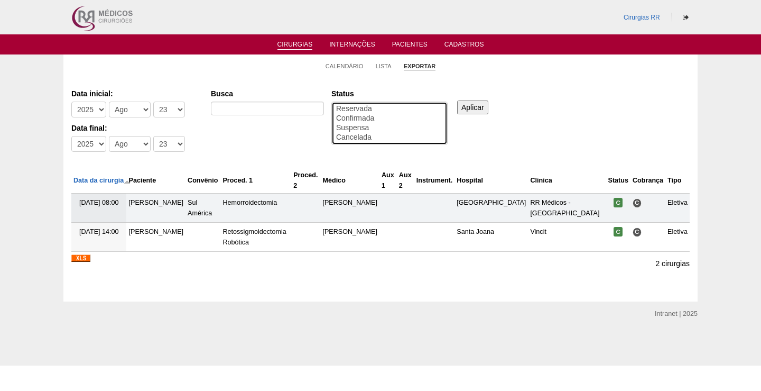
drag, startPoint x: 363, startPoint y: 116, endPoint x: 463, endPoint y: 119, distance: 101.0
select select "conf"
click at [366, 116] on option "Confirmada" at bounding box center [389, 119] width 109 height 10
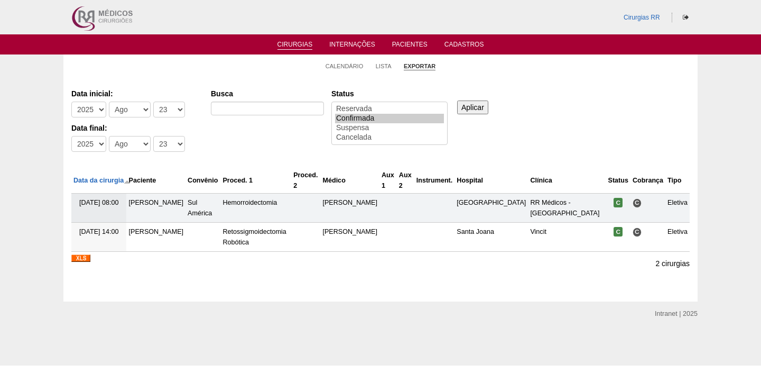
click at [473, 105] on input "Aplicar" at bounding box center [472, 107] width 31 height 14
click at [76, 256] on img at bounding box center [80, 257] width 19 height 7
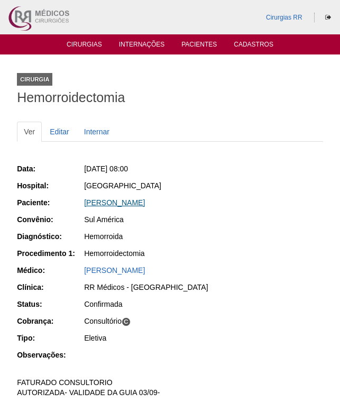
click at [136, 206] on link "[PERSON_NAME]" at bounding box center [114, 202] width 61 height 8
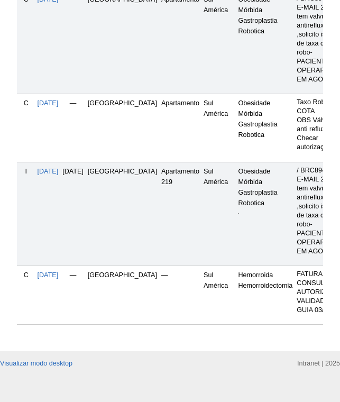
scroll to position [433, 0]
